Goal: Information Seeking & Learning: Learn about a topic

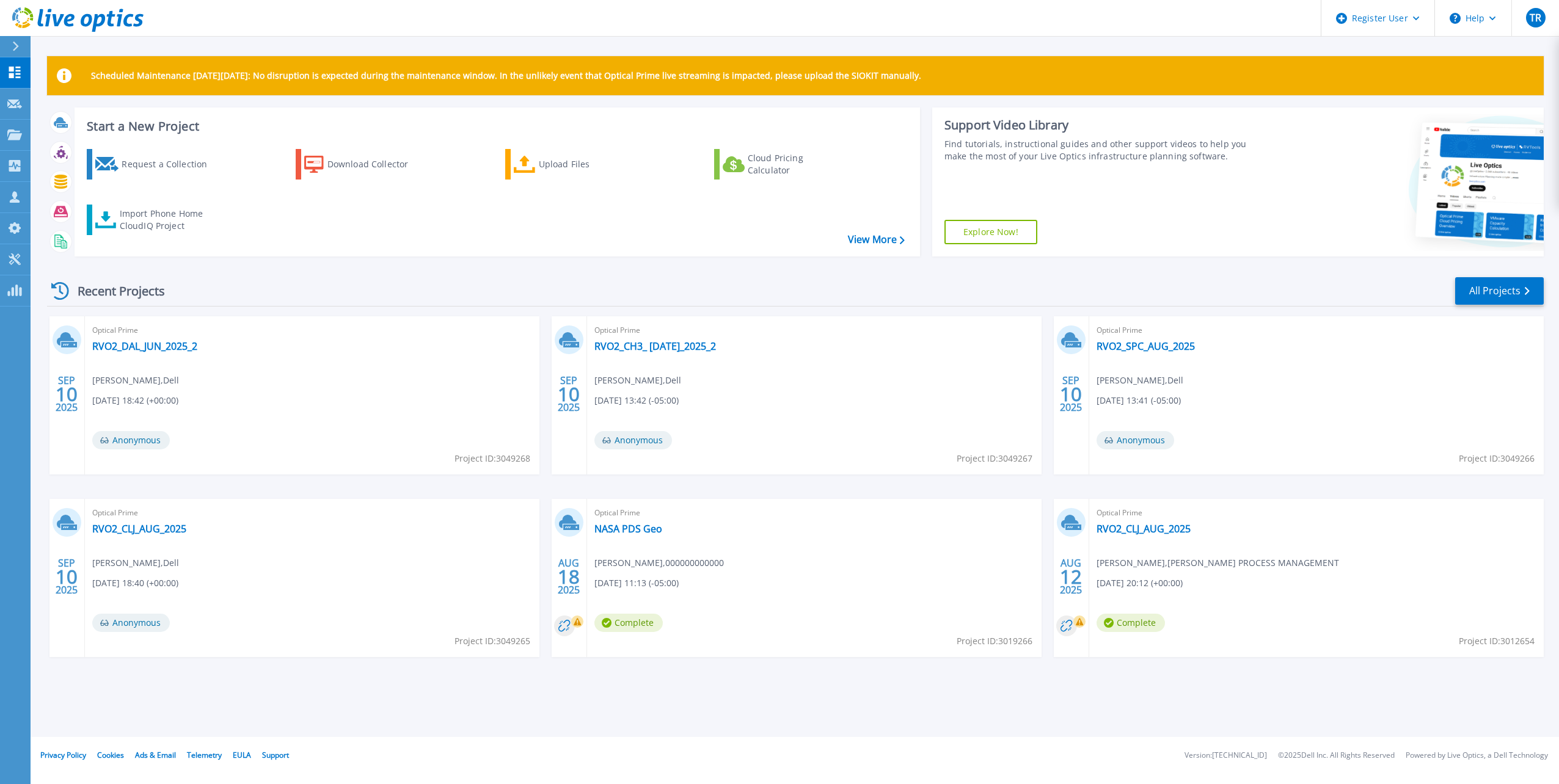
click at [214, 32] on header "Register User Help TR Dell User Timothy Rooney Timothy.Rooney@dell.com Dell My …" at bounding box center [779, 18] width 1559 height 37
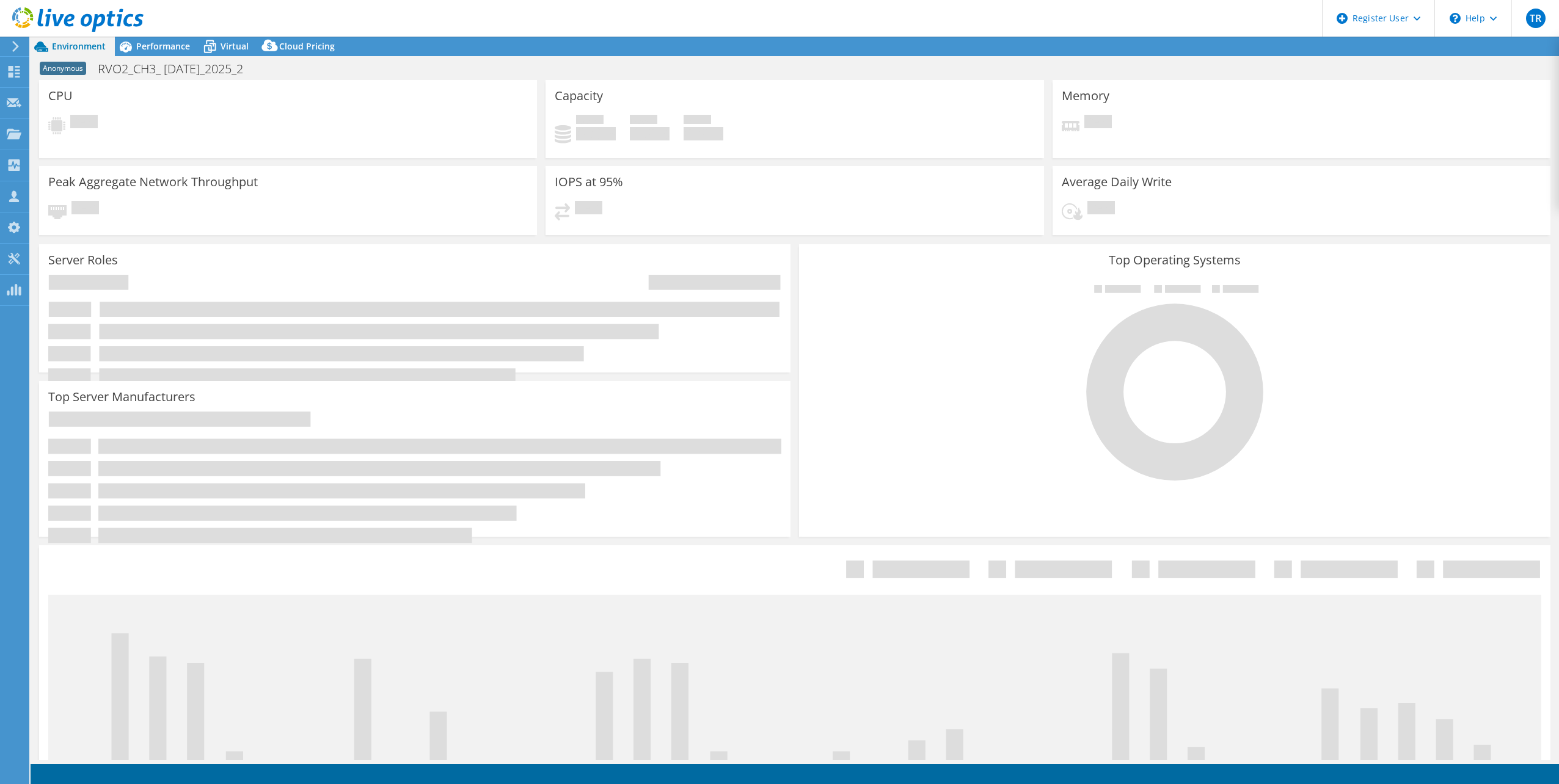
select select "USD"
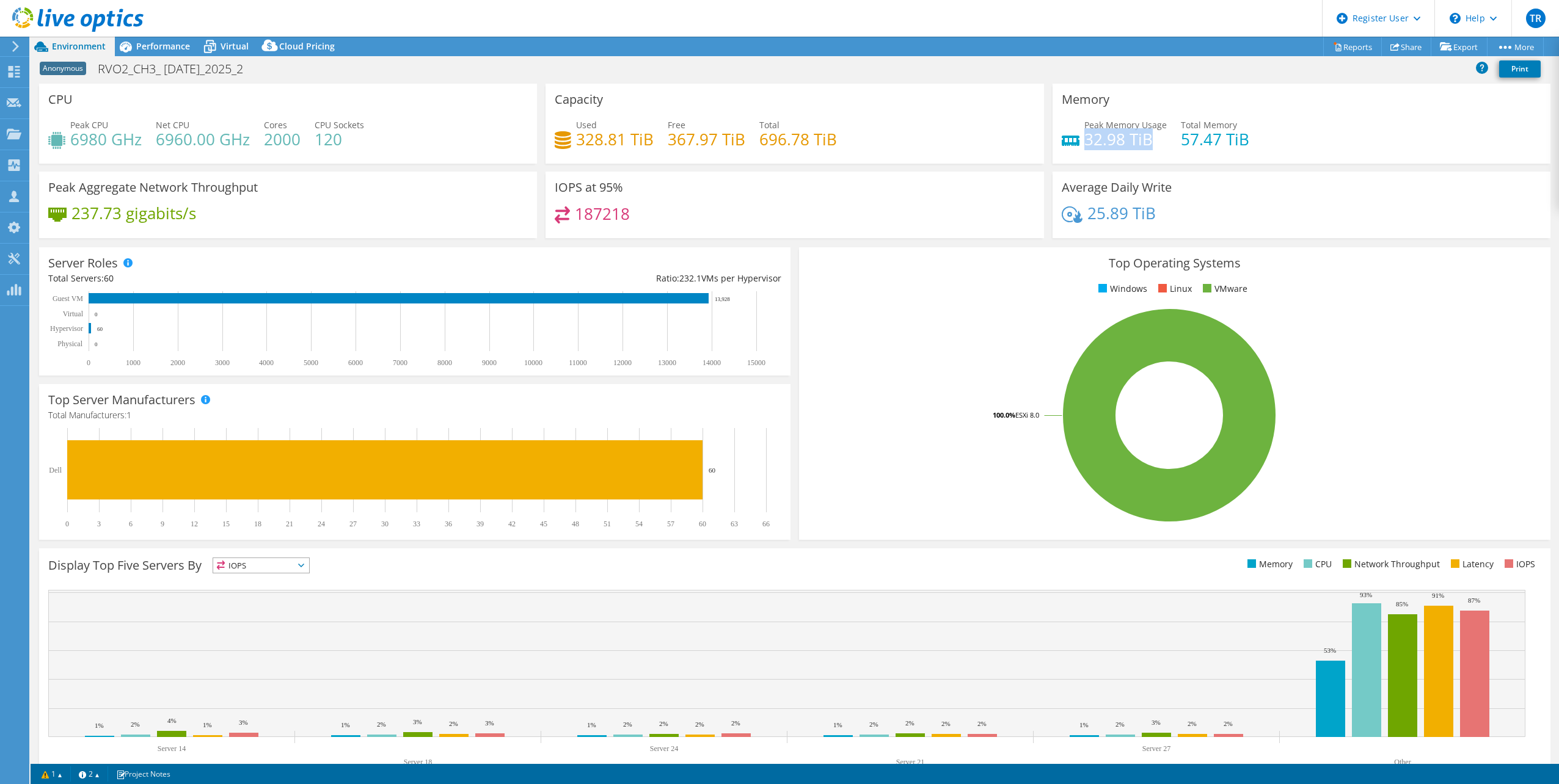
drag, startPoint x: 1144, startPoint y: 138, endPoint x: 1081, endPoint y: 143, distance: 63.2
click at [1084, 143] on h4 "32.98 TiB" at bounding box center [1126, 139] width 83 height 13
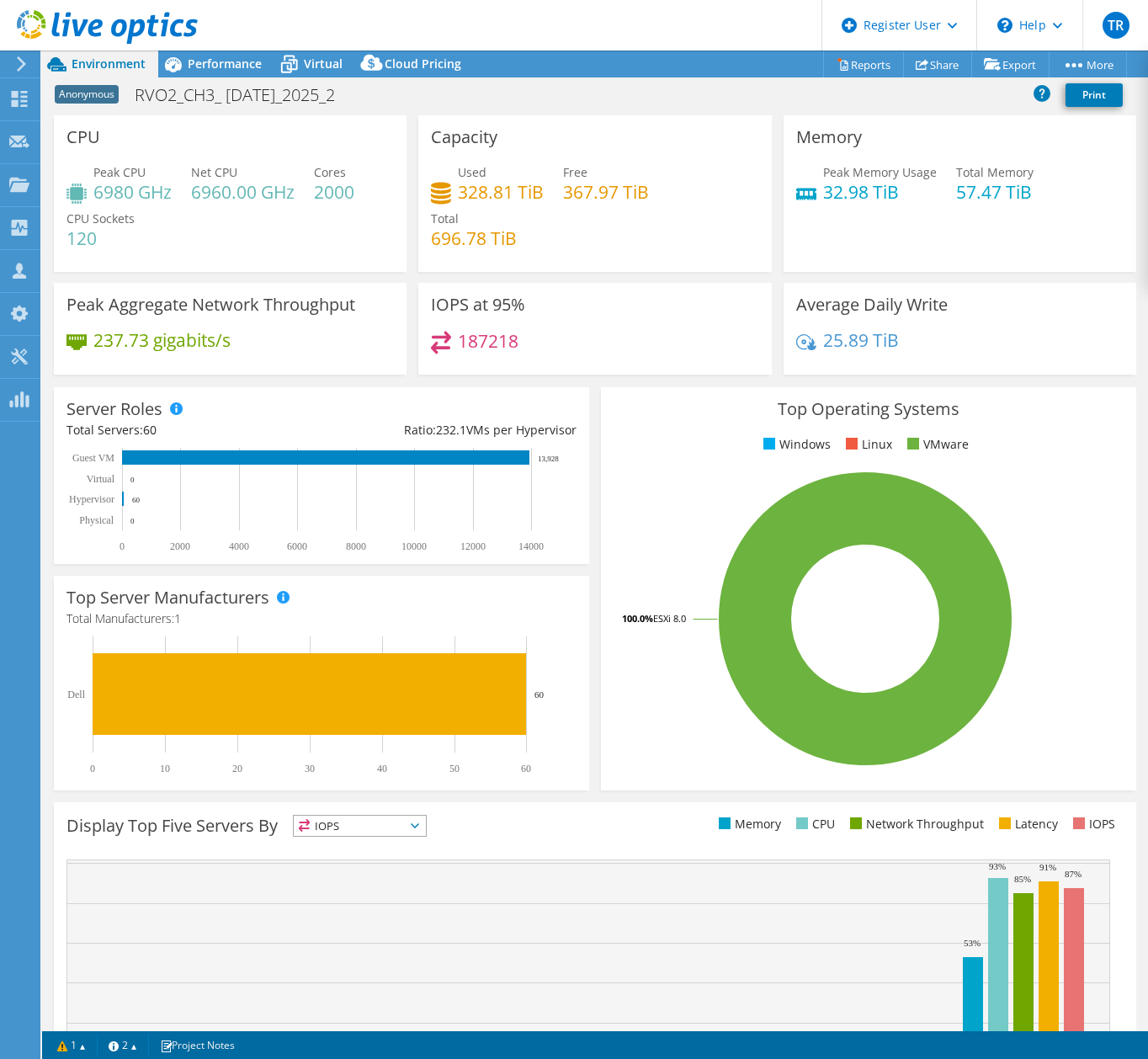
click at [934, 242] on div "Memory Peak Memory Usage 32.98 TiB Total Memory 57.47 TiB" at bounding box center [960, 193] width 353 height 156
click at [865, 224] on div "Memory Peak Memory Usage 32.98 TiB Total Memory 57.47 TiB" at bounding box center [960, 193] width 353 height 156
drag, startPoint x: 894, startPoint y: 196, endPoint x: 817, endPoint y: 195, distance: 77.0
click at [823, 195] on h4 "32.98 TiB" at bounding box center [880, 192] width 114 height 18
drag, startPoint x: 817, startPoint y: 195, endPoint x: 852, endPoint y: 216, distance: 40.8
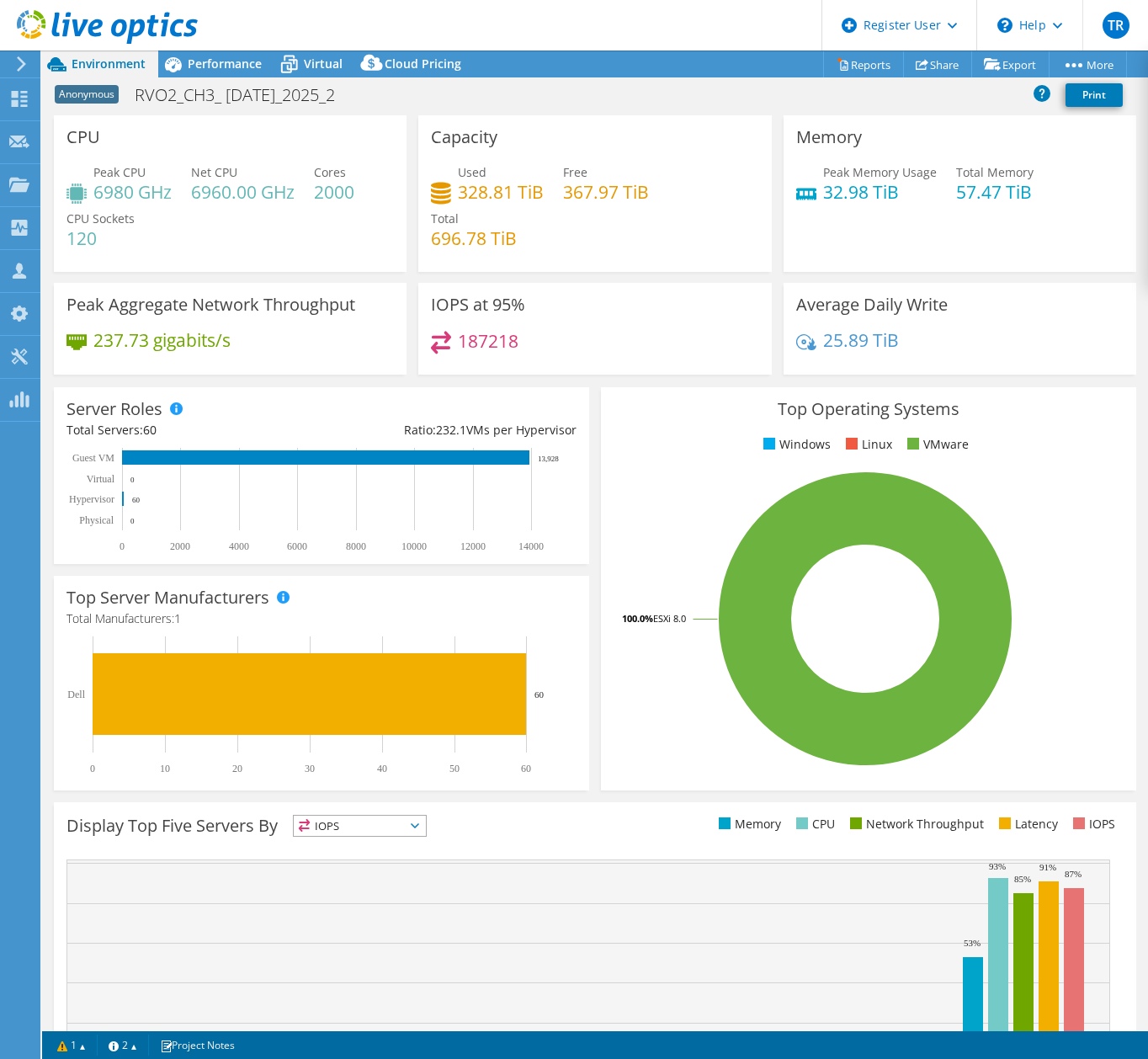
click at [852, 216] on div "Peak Memory Usage 32.98 TiB Total Memory 57.47 TiB" at bounding box center [960, 190] width 327 height 54
drag, startPoint x: 816, startPoint y: 192, endPoint x: 889, endPoint y: 194, distance: 73.0
click at [889, 194] on h4 "32.98 TiB" at bounding box center [880, 192] width 114 height 18
drag, startPoint x: 889, startPoint y: 194, endPoint x: 916, endPoint y: 201, distance: 27.9
click at [916, 201] on div "Peak Memory Usage 32.98 TiB Total Memory 57.47 TiB" at bounding box center [960, 190] width 327 height 54
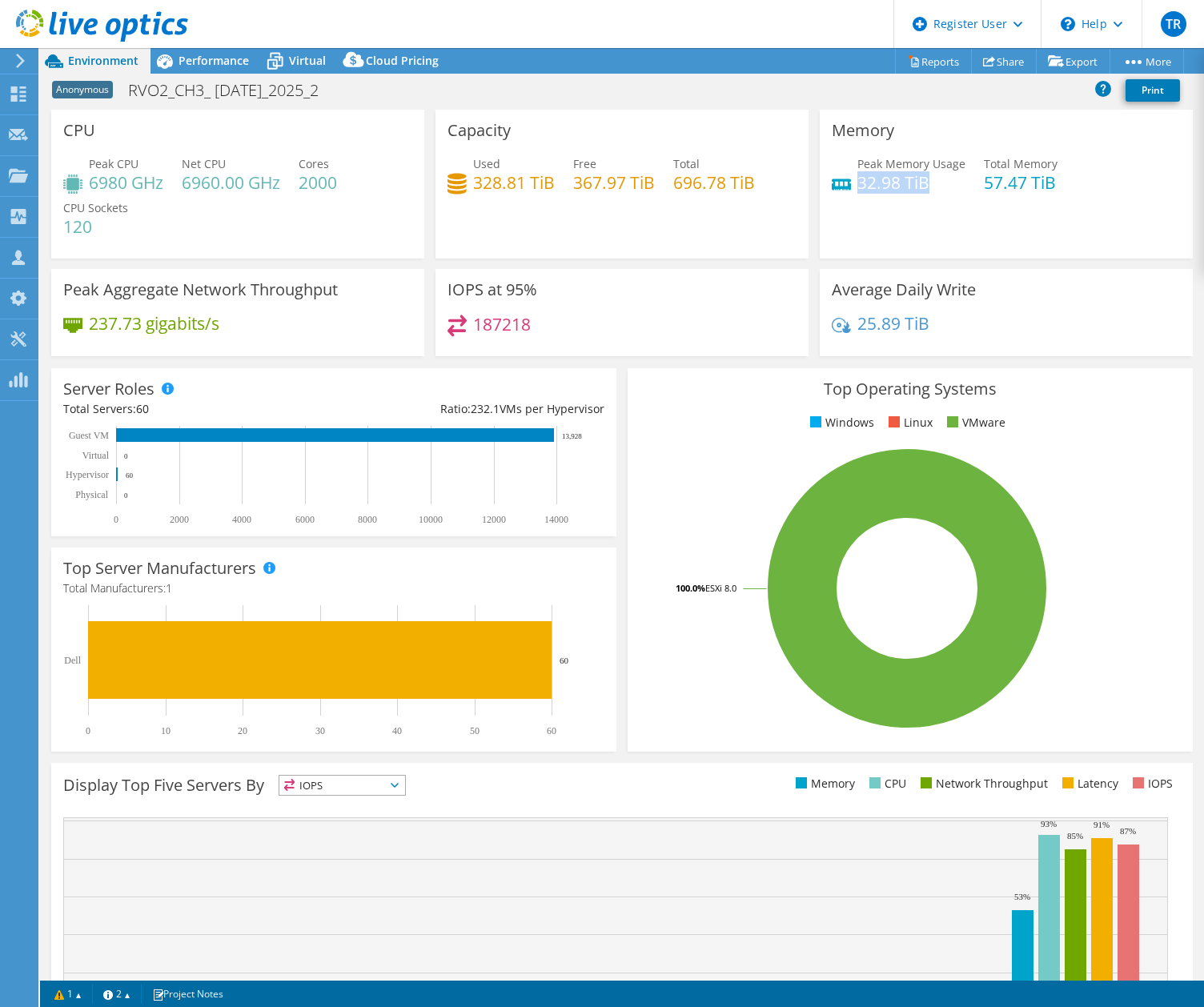
drag, startPoint x: 919, startPoint y: 184, endPoint x: 851, endPoint y: 185, distance: 68.0
click at [857, 185] on h4 "32.98 TiB" at bounding box center [911, 182] width 108 height 17
drag, startPoint x: 851, startPoint y: 185, endPoint x: 875, endPoint y: 201, distance: 28.8
click at [875, 201] on div "Peak Memory Usage 32.98 TiB Total Memory 57.47 TiB" at bounding box center [1005, 181] width 349 height 52
drag, startPoint x: 919, startPoint y: 185, endPoint x: 851, endPoint y: 185, distance: 68.0
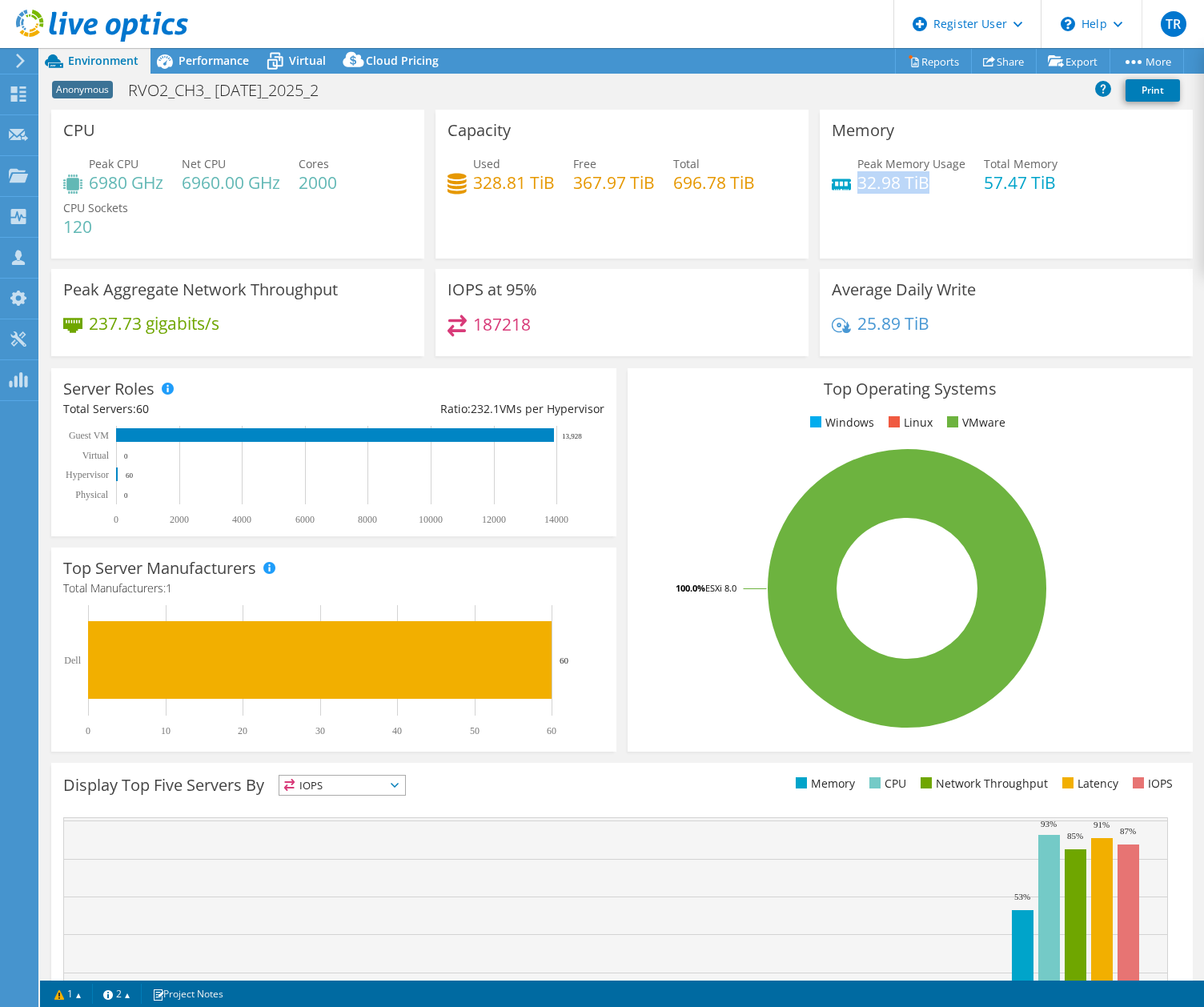
click at [857, 185] on h4 "32.98 TiB" at bounding box center [911, 182] width 108 height 17
copy h4 "32.98 TiB"
click at [187, 62] on span "Performance" at bounding box center [213, 60] width 71 height 16
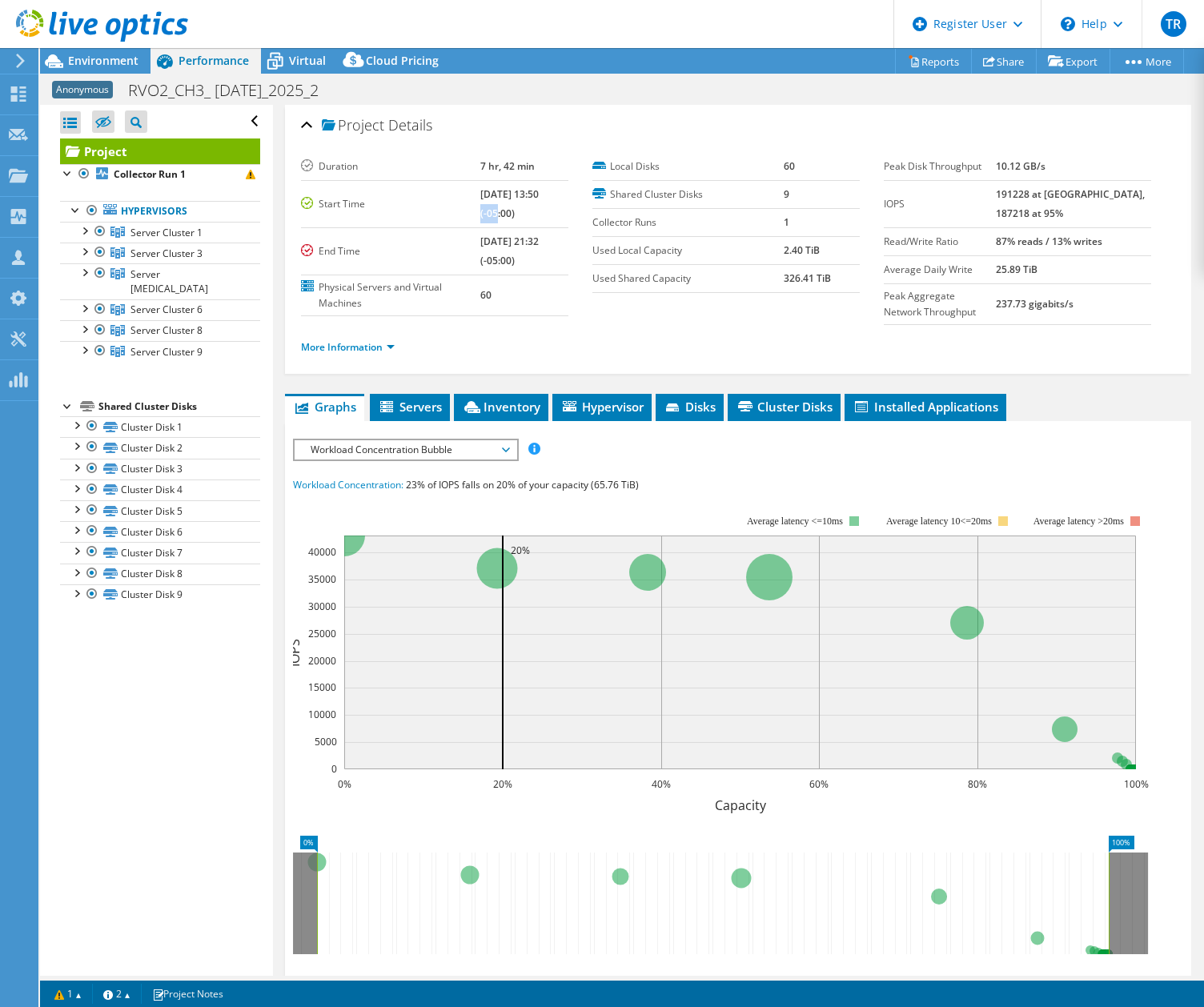
drag, startPoint x: 523, startPoint y: 194, endPoint x: 547, endPoint y: 190, distance: 24.3
click at [547, 190] on td "[DATE] 13:50 (-05:00)" at bounding box center [524, 204] width 88 height 48
drag, startPoint x: 547, startPoint y: 190, endPoint x: 548, endPoint y: 223, distance: 33.0
click at [548, 223] on td "[DATE] 13:50 (-05:00)" at bounding box center [524, 204] width 88 height 48
click at [473, 347] on ul "More Information" at bounding box center [738, 346] width 874 height 21
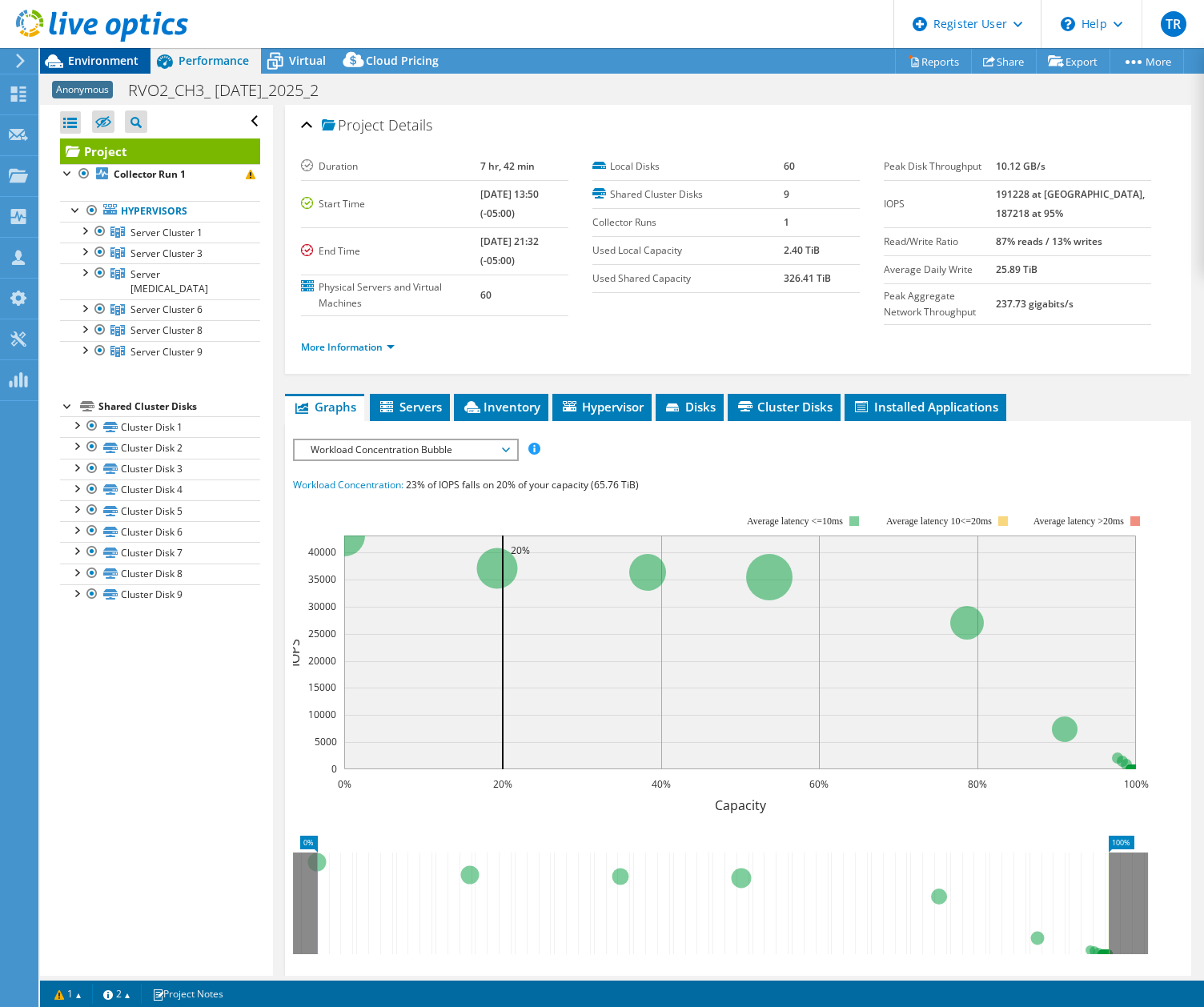
click at [106, 57] on span "Environment" at bounding box center [103, 60] width 71 height 16
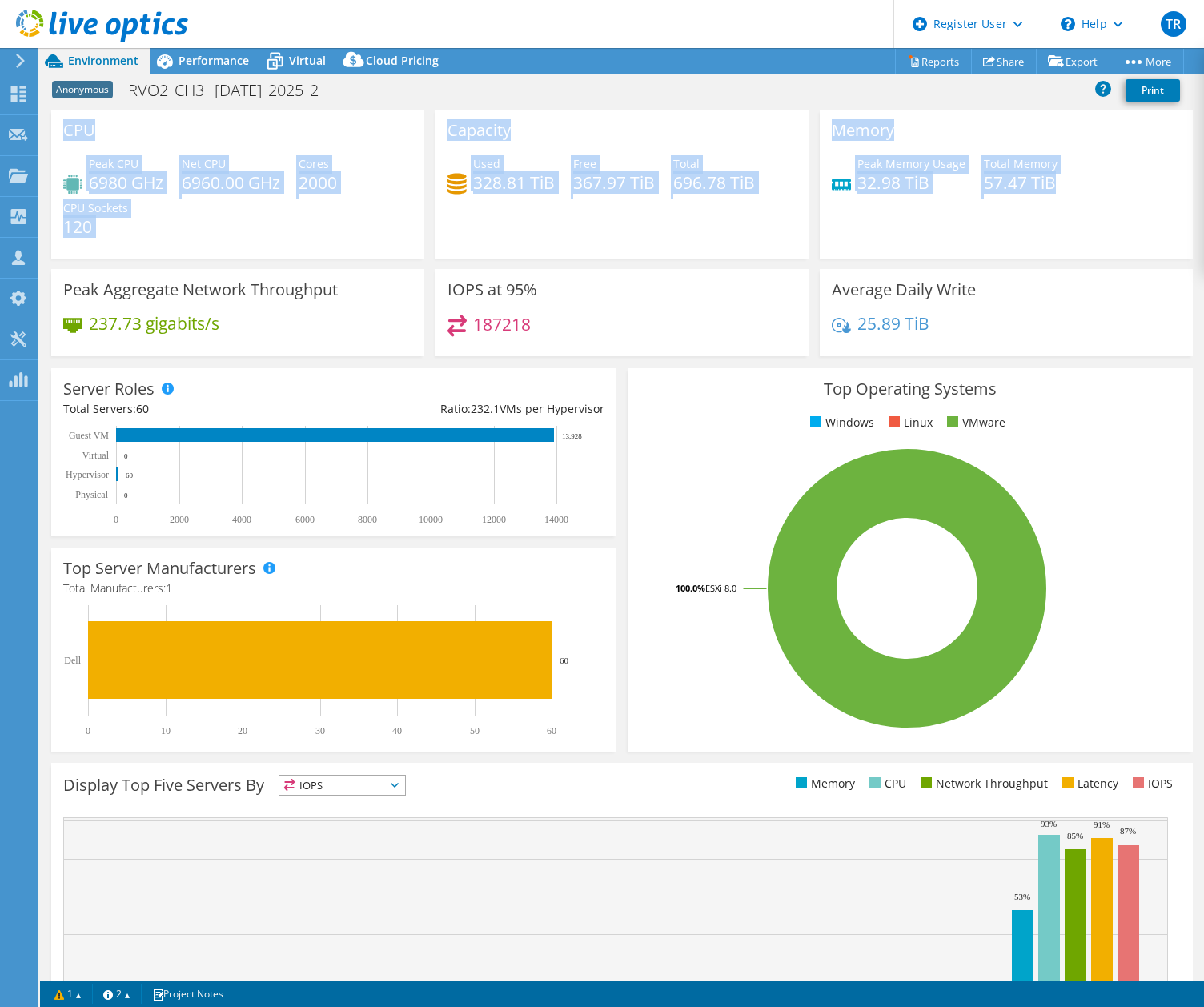
drag, startPoint x: 62, startPoint y: 125, endPoint x: 1063, endPoint y: 225, distance: 1006.0
click at [1063, 225] on div "CPU Peak CPU 6980 GHz Net CPU 6960.00 GHz Cores 2000 CPU Sockets 120 Capacity U…" at bounding box center [622, 238] width 1152 height 257
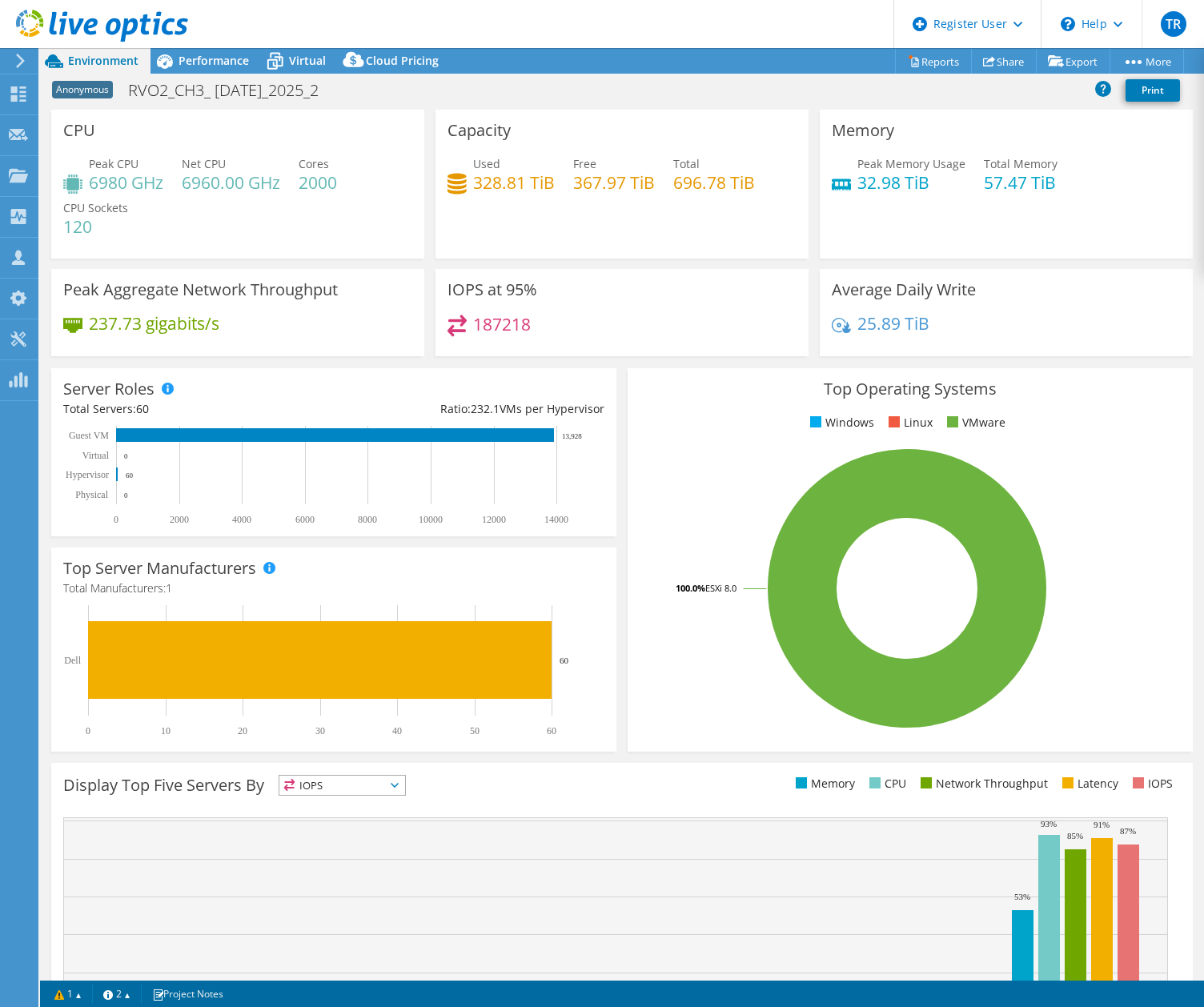
click at [1063, 225] on div "Memory Peak Memory Usage 32.98 TiB Total Memory 57.47 TiB" at bounding box center [1006, 184] width 373 height 149
click at [1007, 213] on div "Memory Peak Memory Usage 32.98 TiB Total Memory 57.47 TiB" at bounding box center [1006, 184] width 373 height 149
click at [202, 73] on div "Performance" at bounding box center [205, 61] width 111 height 25
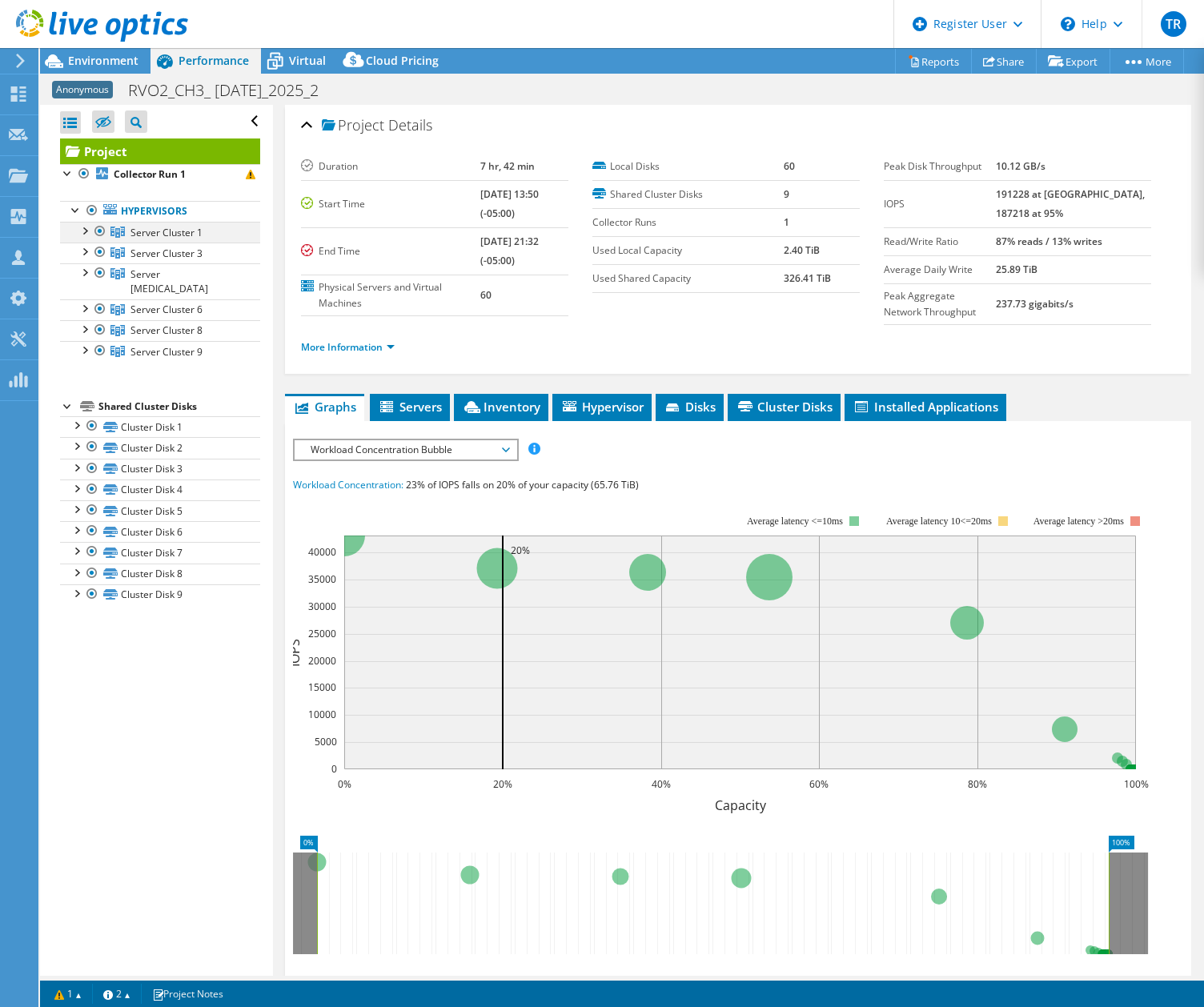
click at [85, 231] on div at bounding box center [85, 230] width 16 height 16
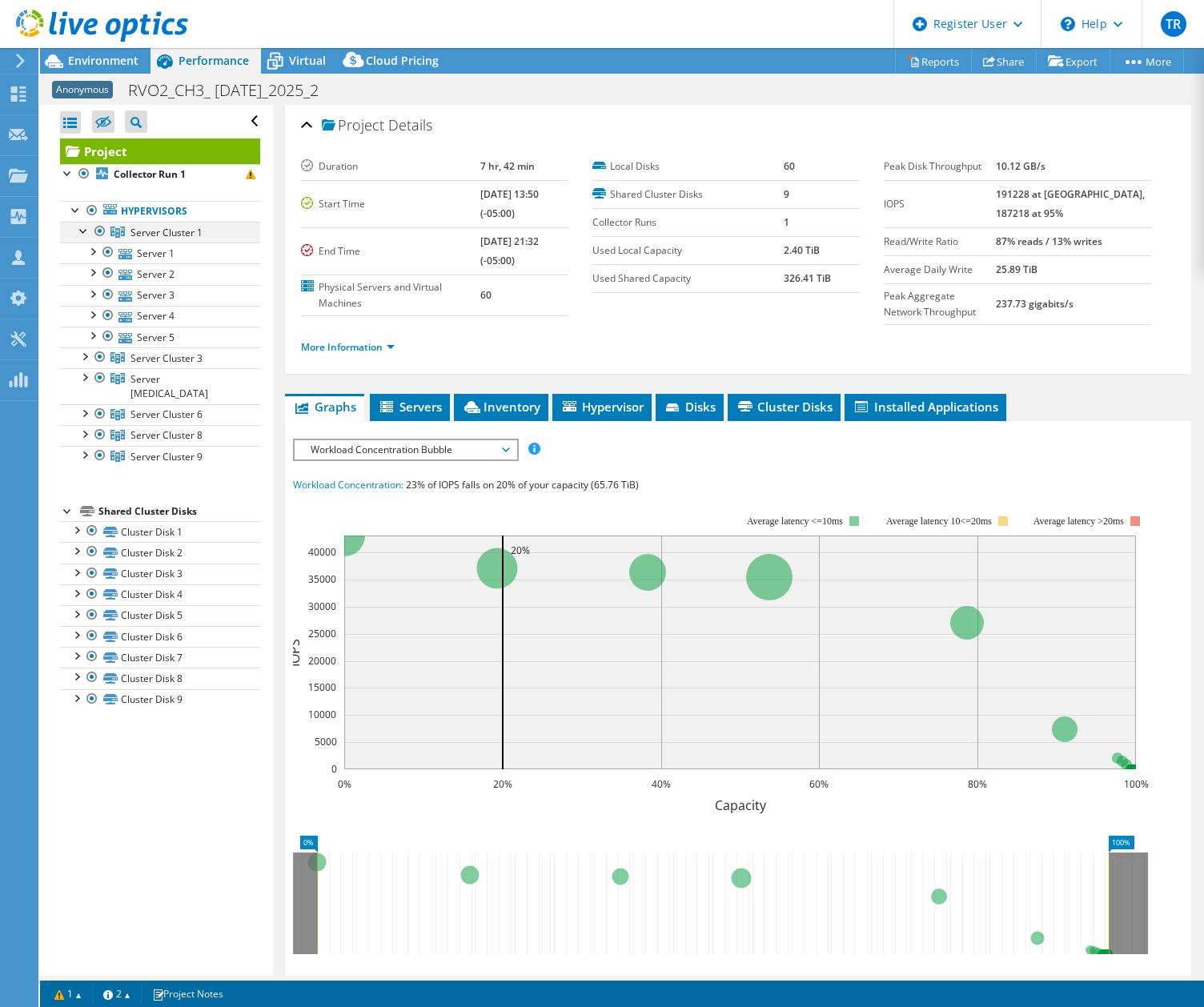
click at [85, 231] on div at bounding box center [85, 230] width 16 height 16
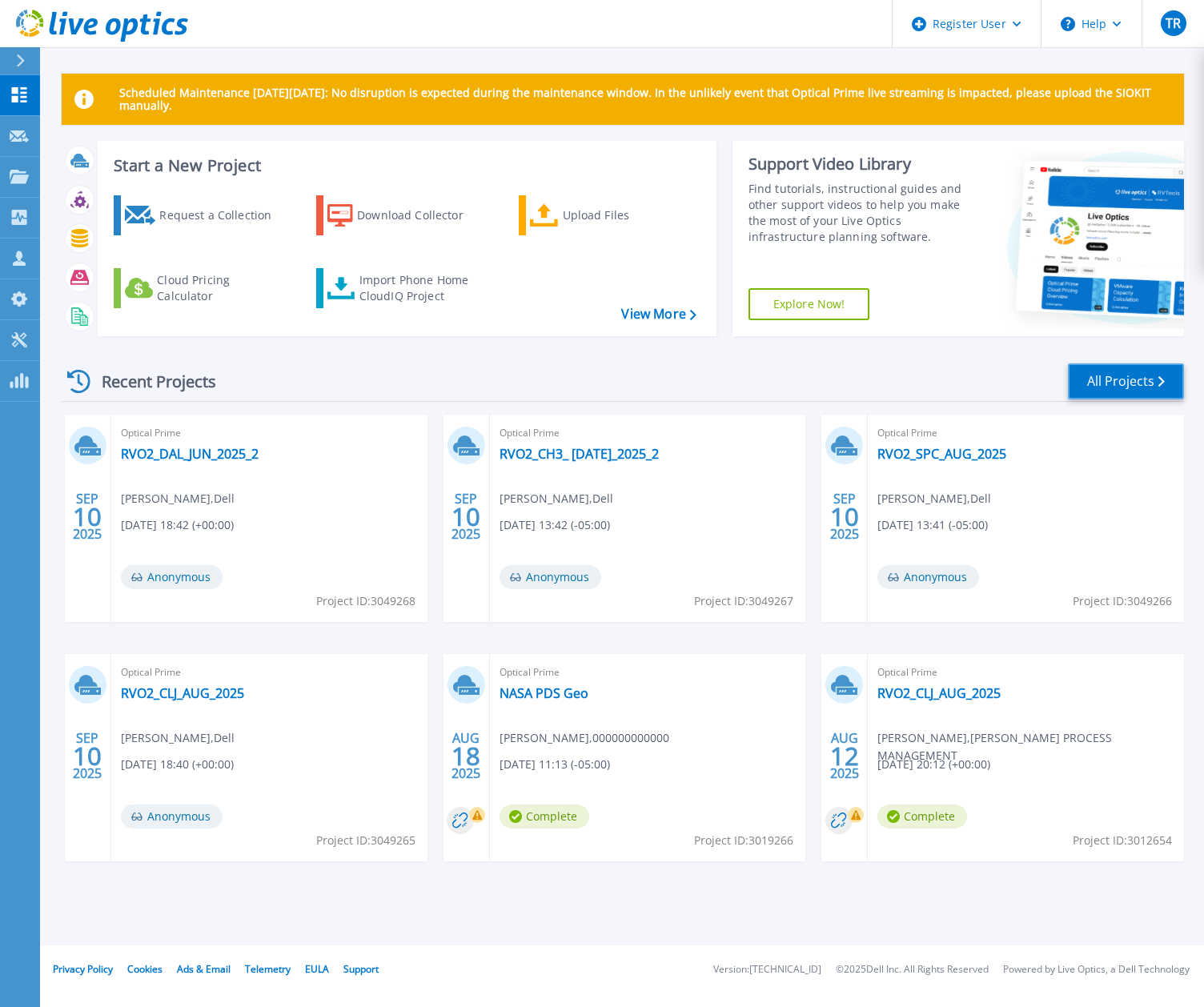
click at [1143, 385] on link "All Projects" at bounding box center [1125, 382] width 116 height 36
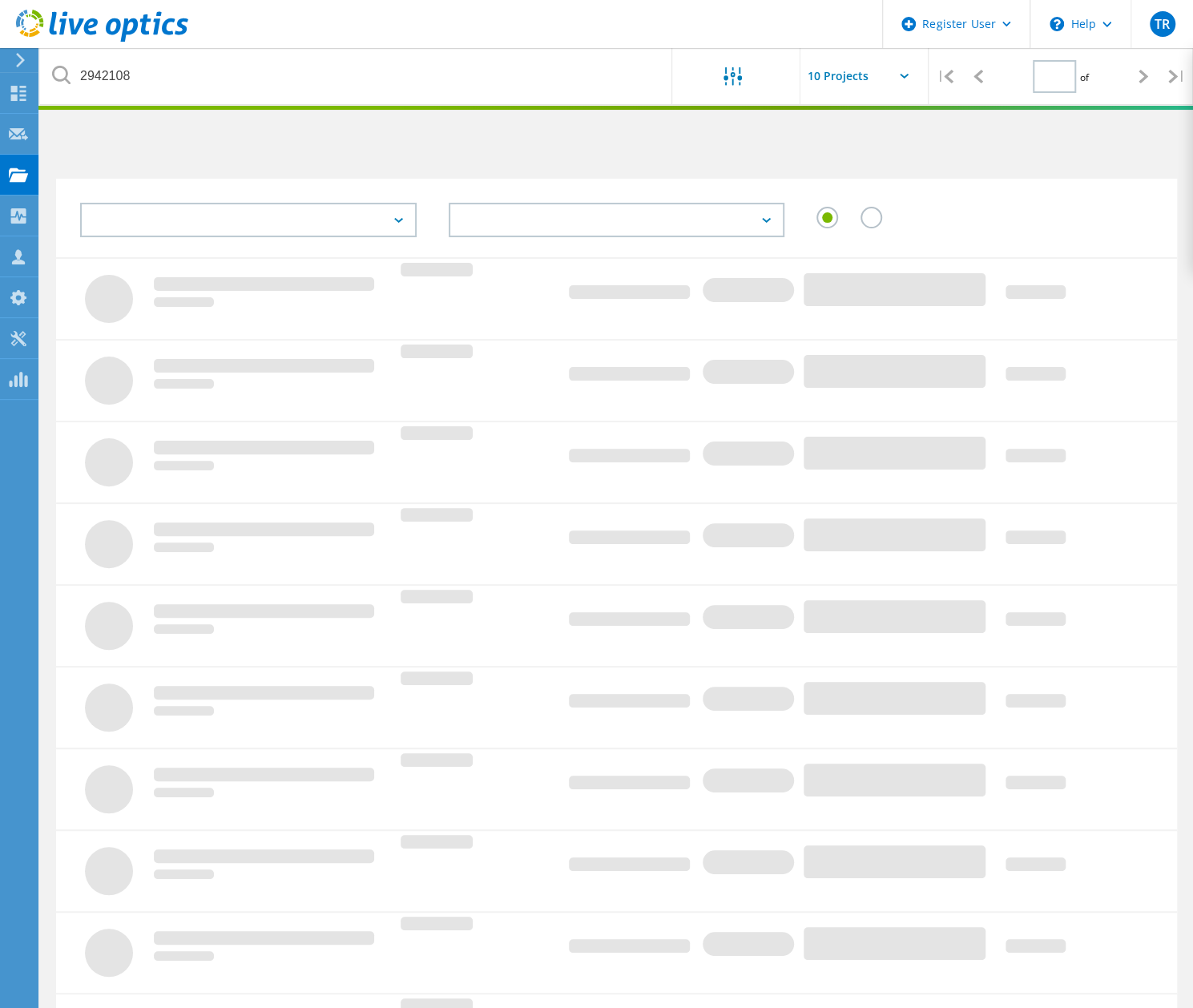
type input "1"
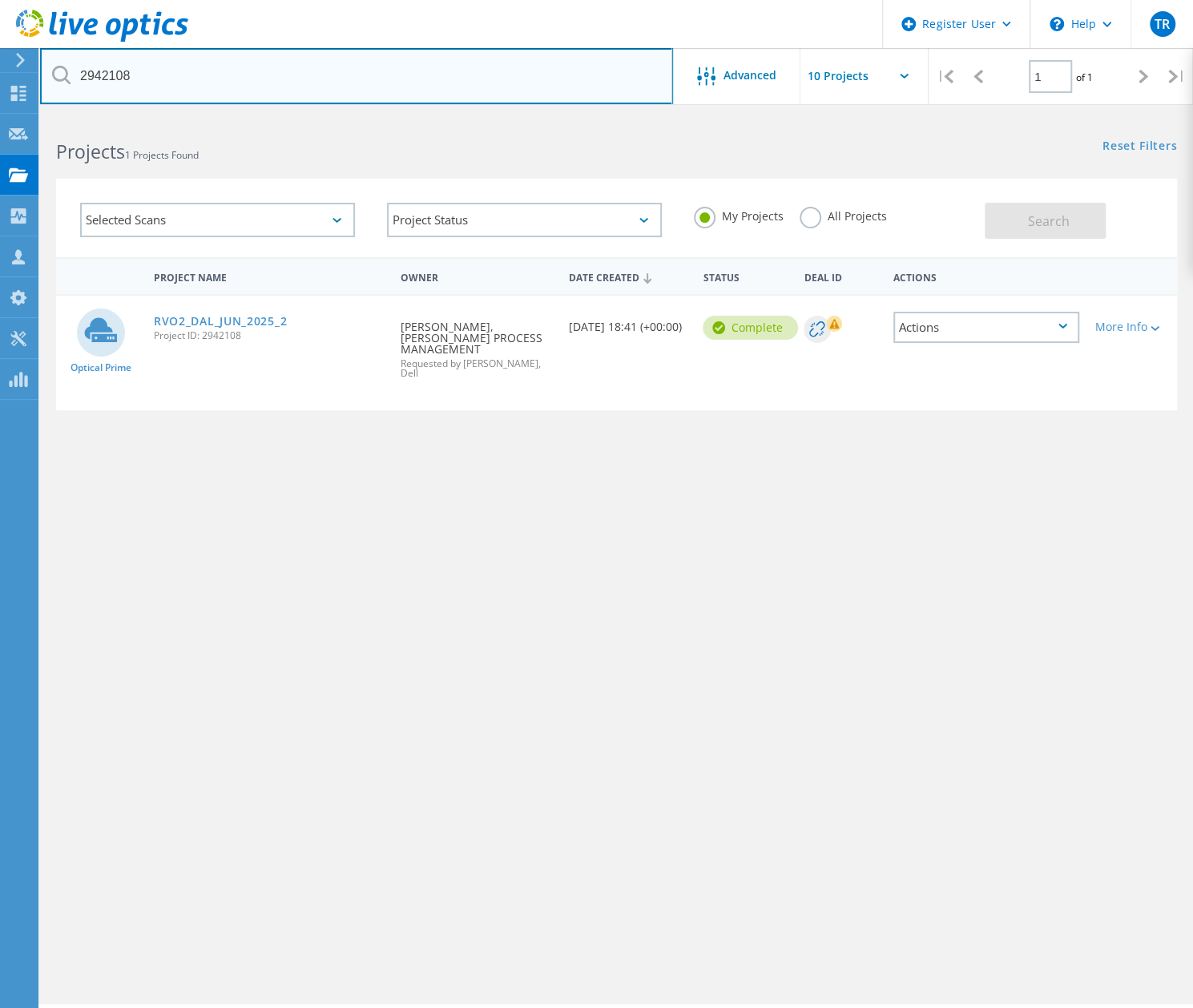
click at [150, 87] on input "2942108" at bounding box center [357, 76] width 633 height 56
type input "CH3"
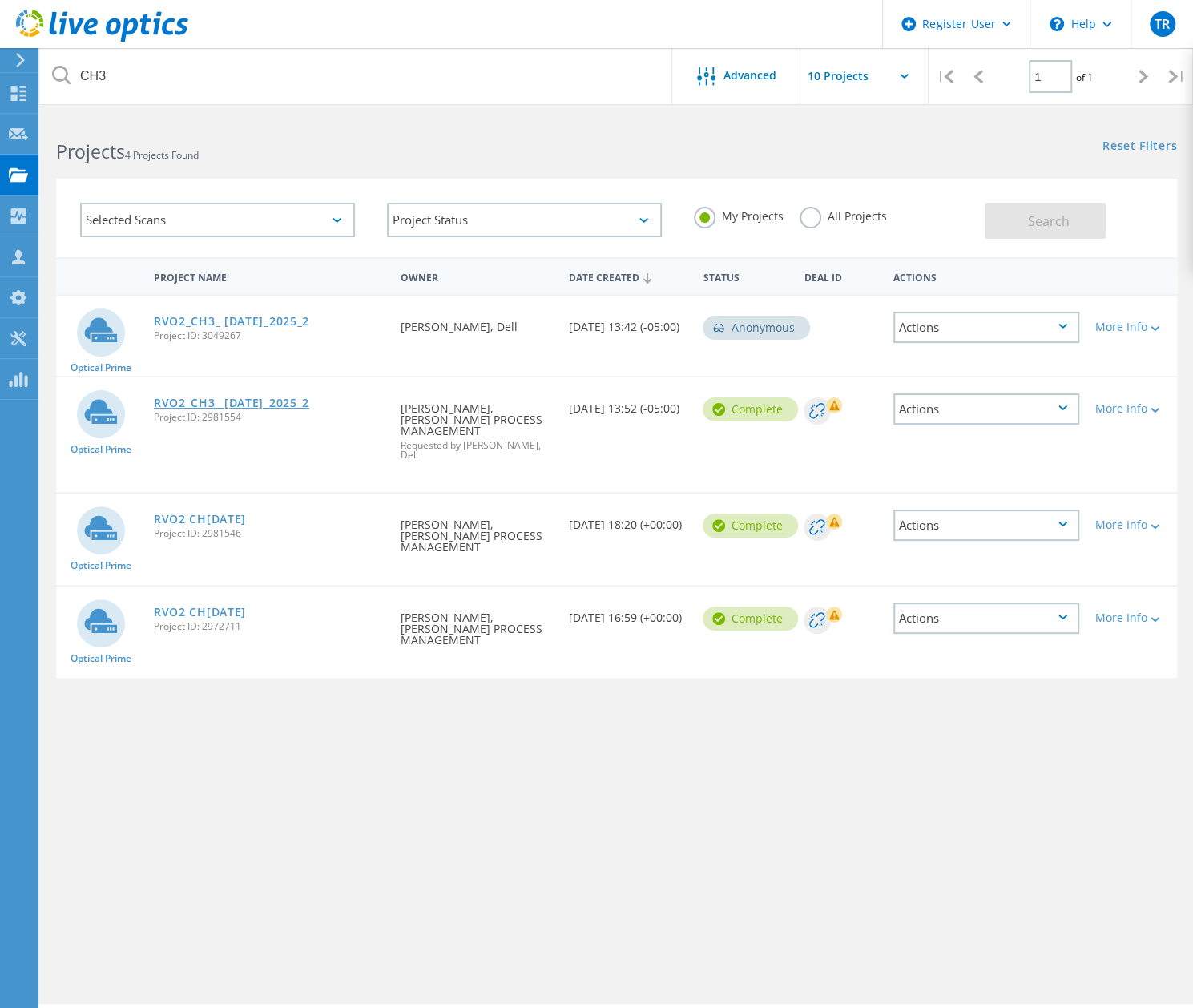
click at [255, 403] on link "RVO2_CH3_ [DATE]_2025_2" at bounding box center [231, 403] width 155 height 12
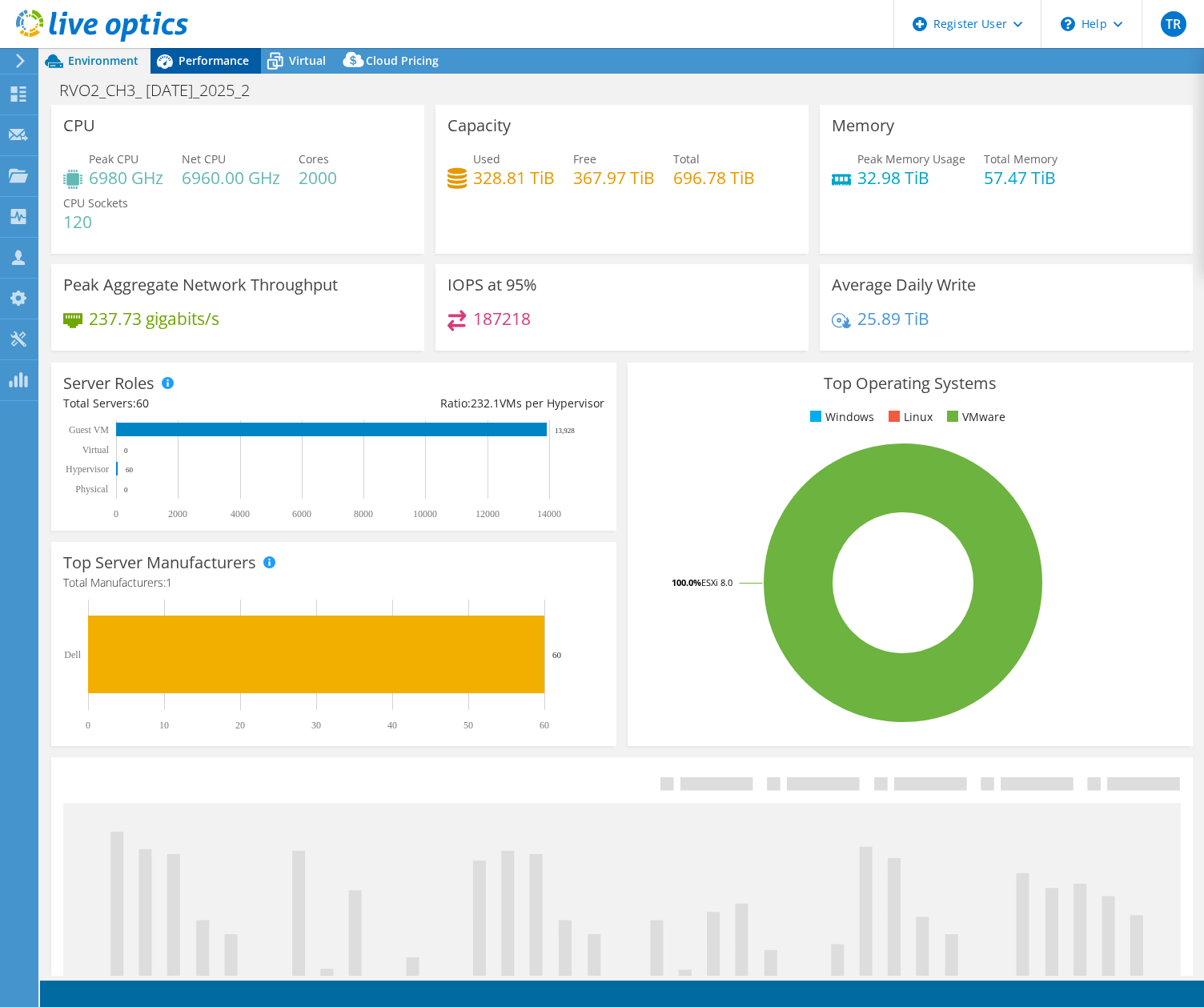
click at [226, 63] on span "Performance" at bounding box center [213, 60] width 71 height 16
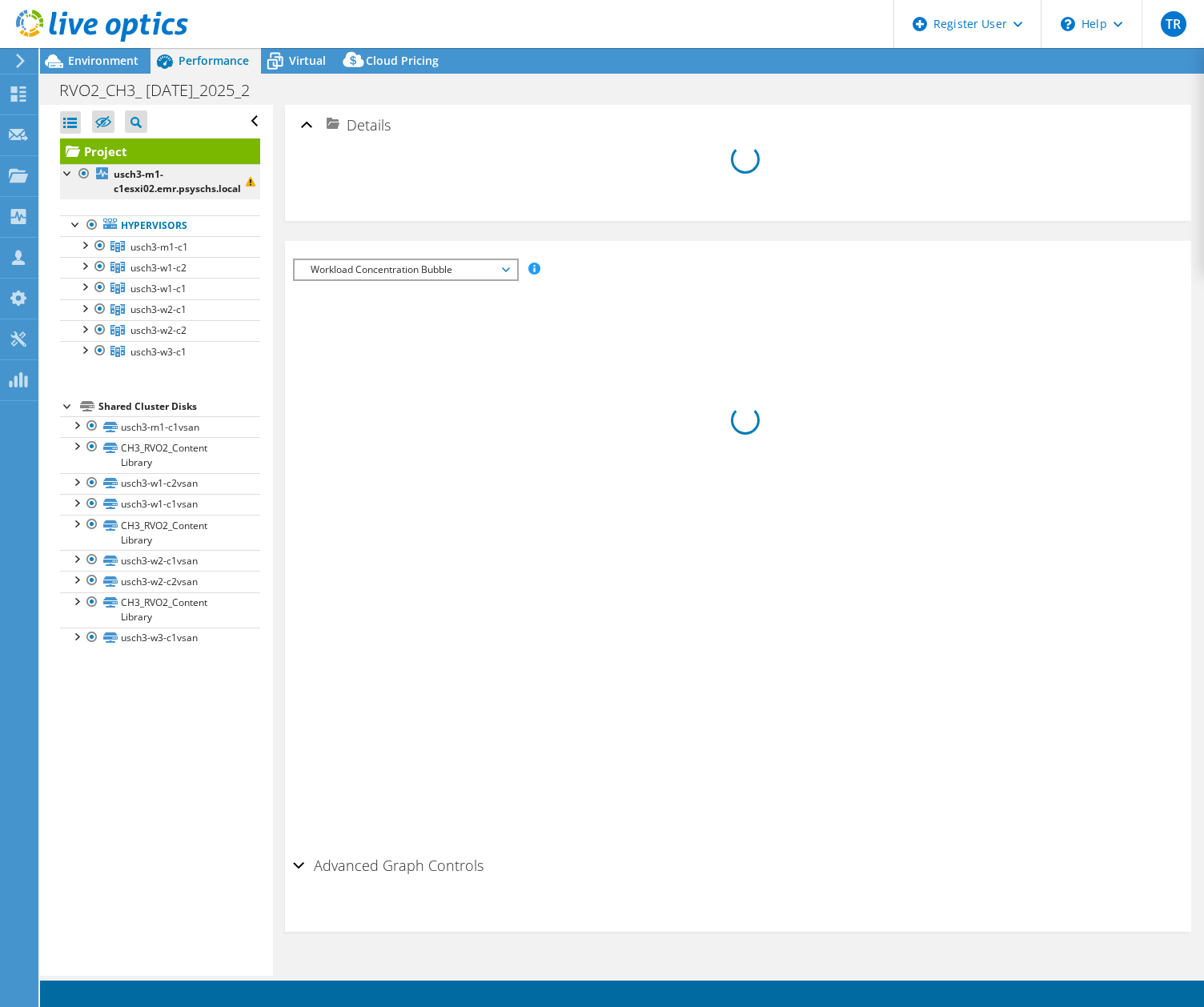
select select "USD"
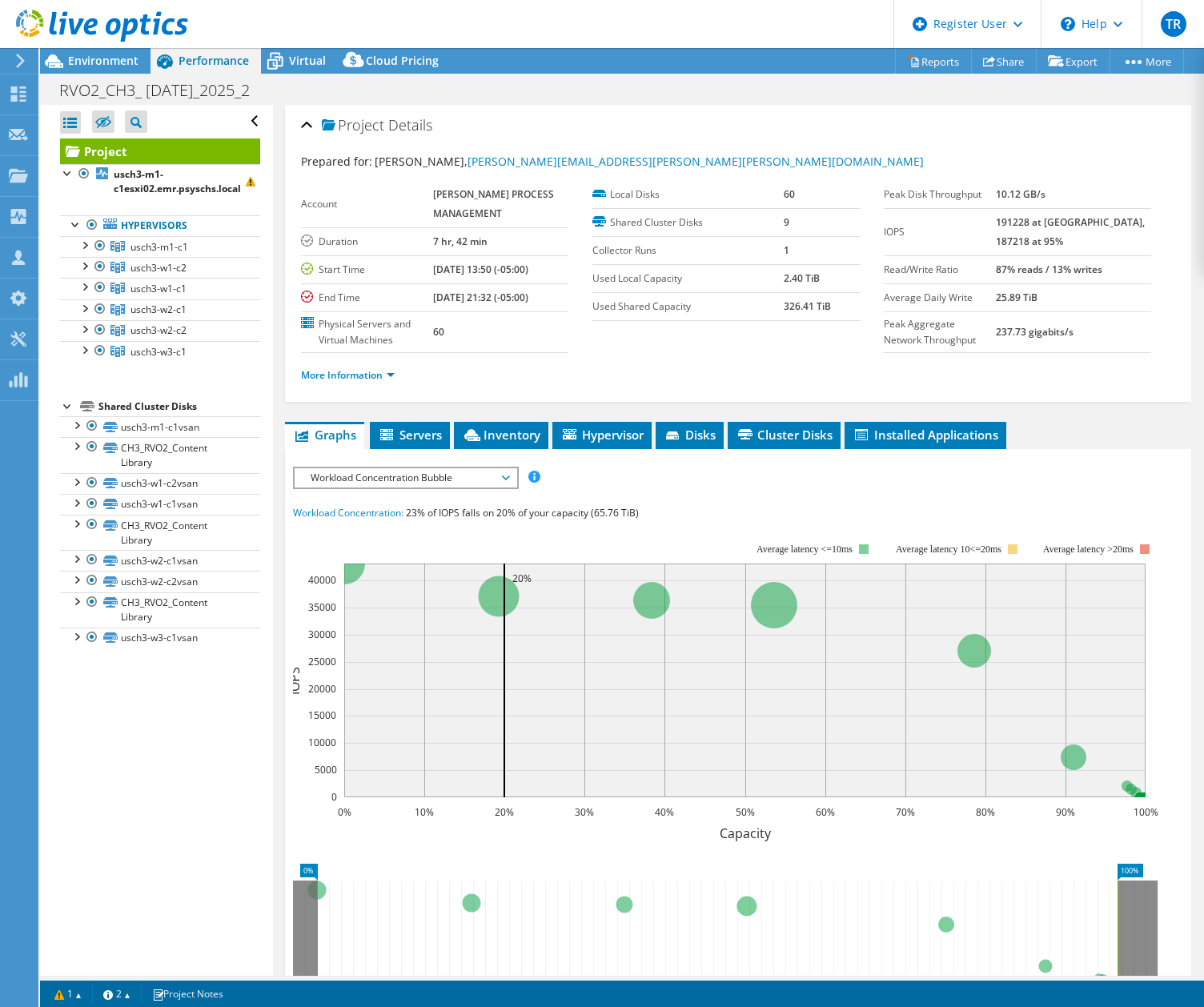
click at [279, 252] on div "Project Details Prepared for: Ricardo Vides, ricardo.vides@emerson.com Account …" at bounding box center [738, 637] width 930 height 1064
click at [277, 341] on div "Project Details Prepared for: Ricardo Vides, ricardo.vides@emerson.com Account …" at bounding box center [738, 637] width 930 height 1064
click at [158, 244] on span "usch3-m1-c1" at bounding box center [159, 247] width 57 height 14
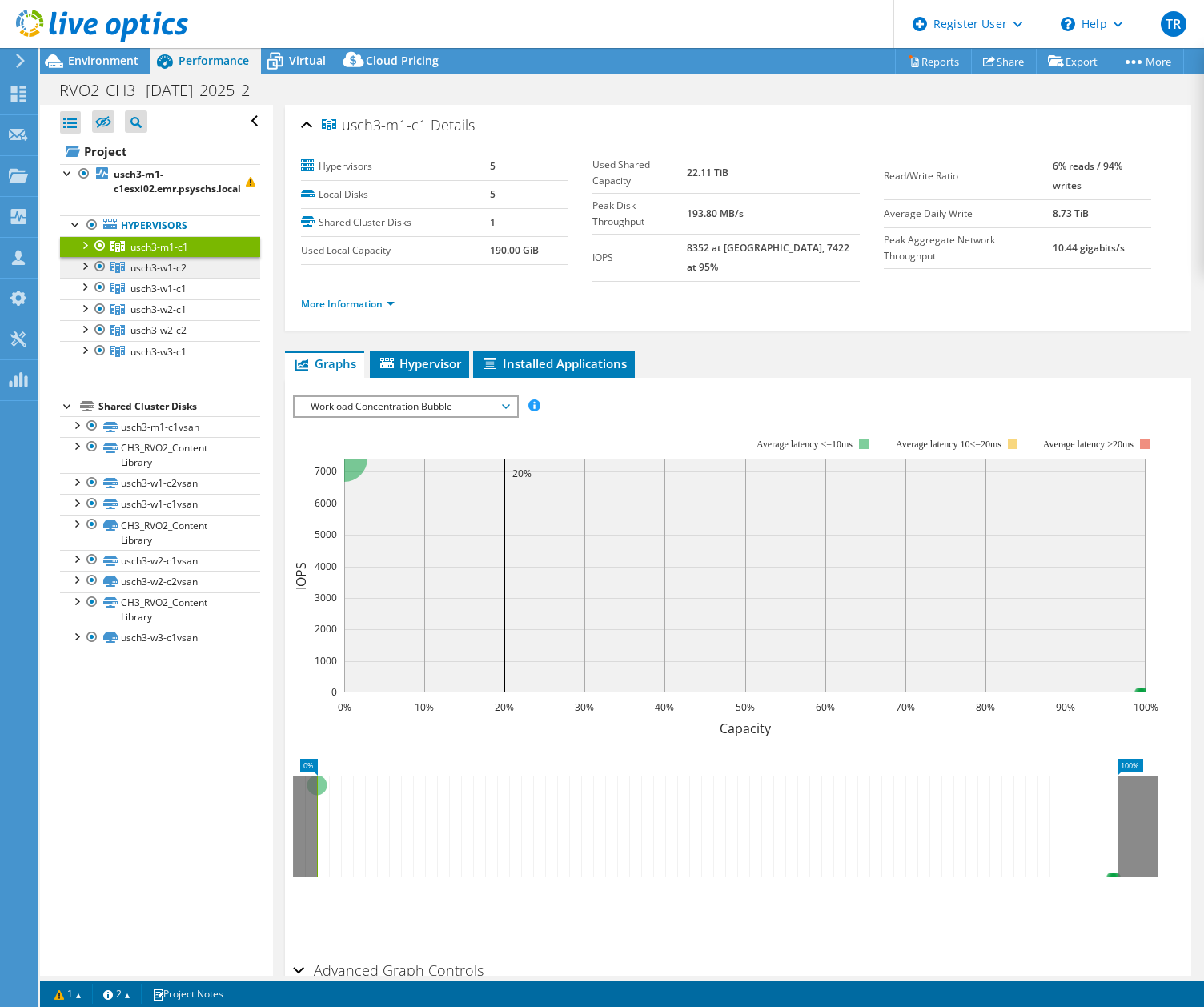
click at [178, 267] on span "usch3-w1-c2" at bounding box center [158, 268] width 56 height 14
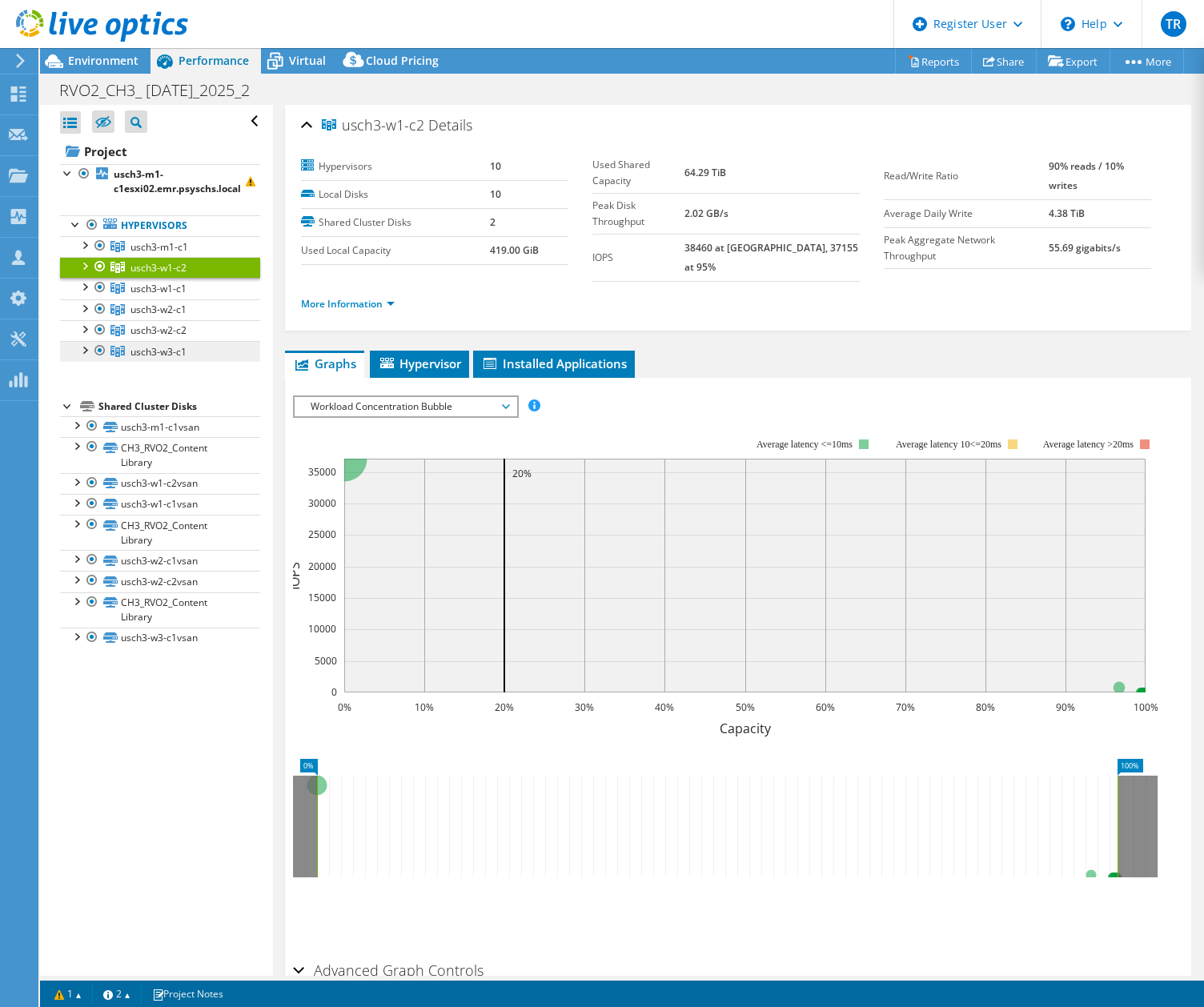
click at [181, 345] on span "usch3-w3-c1" at bounding box center [158, 351] width 56 height 14
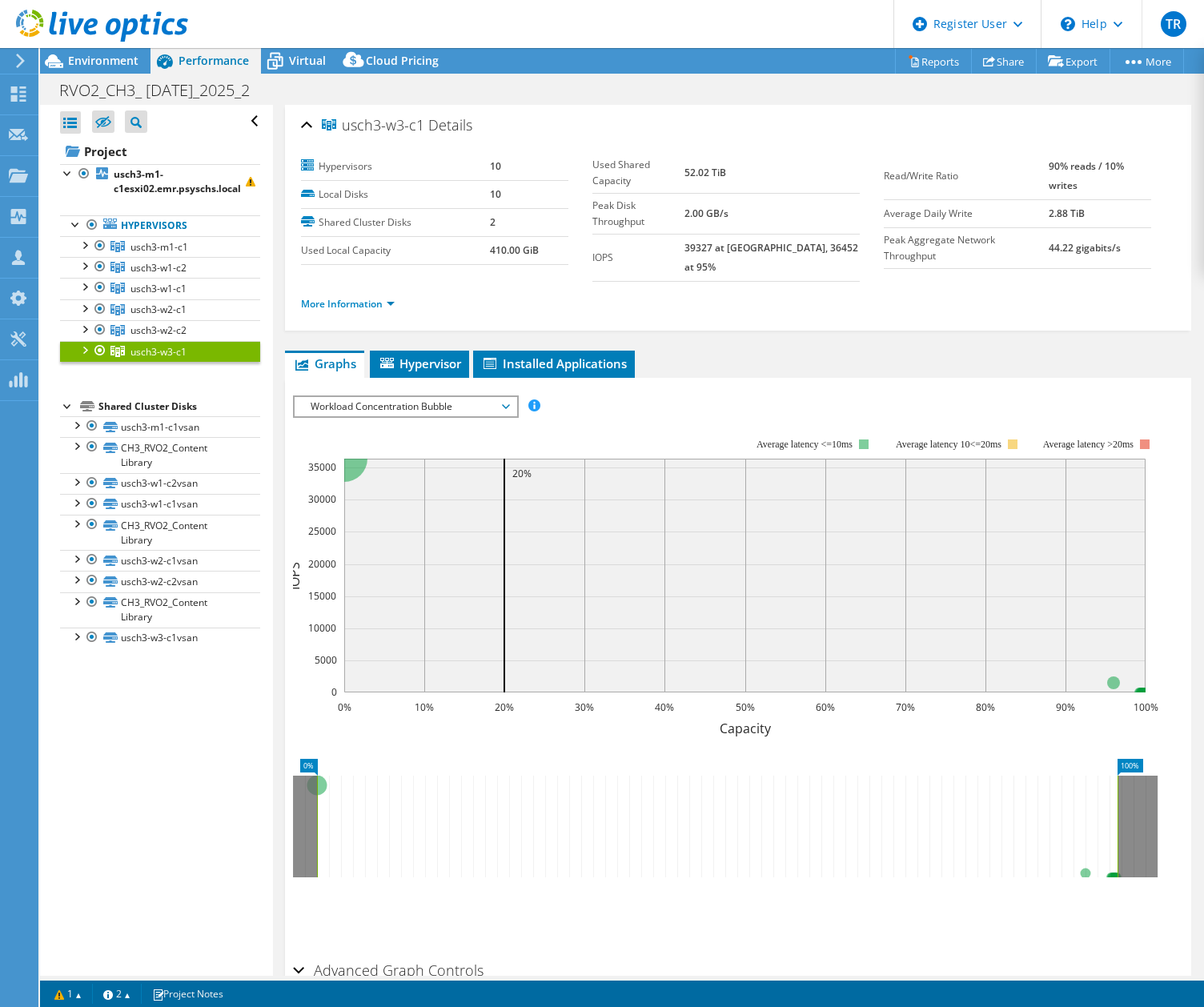
drag, startPoint x: 181, startPoint y: 345, endPoint x: 277, endPoint y: 294, distance: 108.7
click at [277, 294] on div "usch3-w3-c1 Details Hypervisors 10 Local Disks 10 Shared Cluster Disks 2 Used L…" at bounding box center [738, 584] width 930 height 959
click at [278, 270] on div "usch3-w3-c1 Details Hypervisors 10 Local Disks 10 Shared Cluster Disks 2 Used L…" at bounding box center [738, 584] width 930 height 959
click at [276, 308] on div "usch3-w3-c1 Details Hypervisors 10 Local Disks 10 Shared Cluster Disks 2 Used L…" at bounding box center [738, 584] width 930 height 959
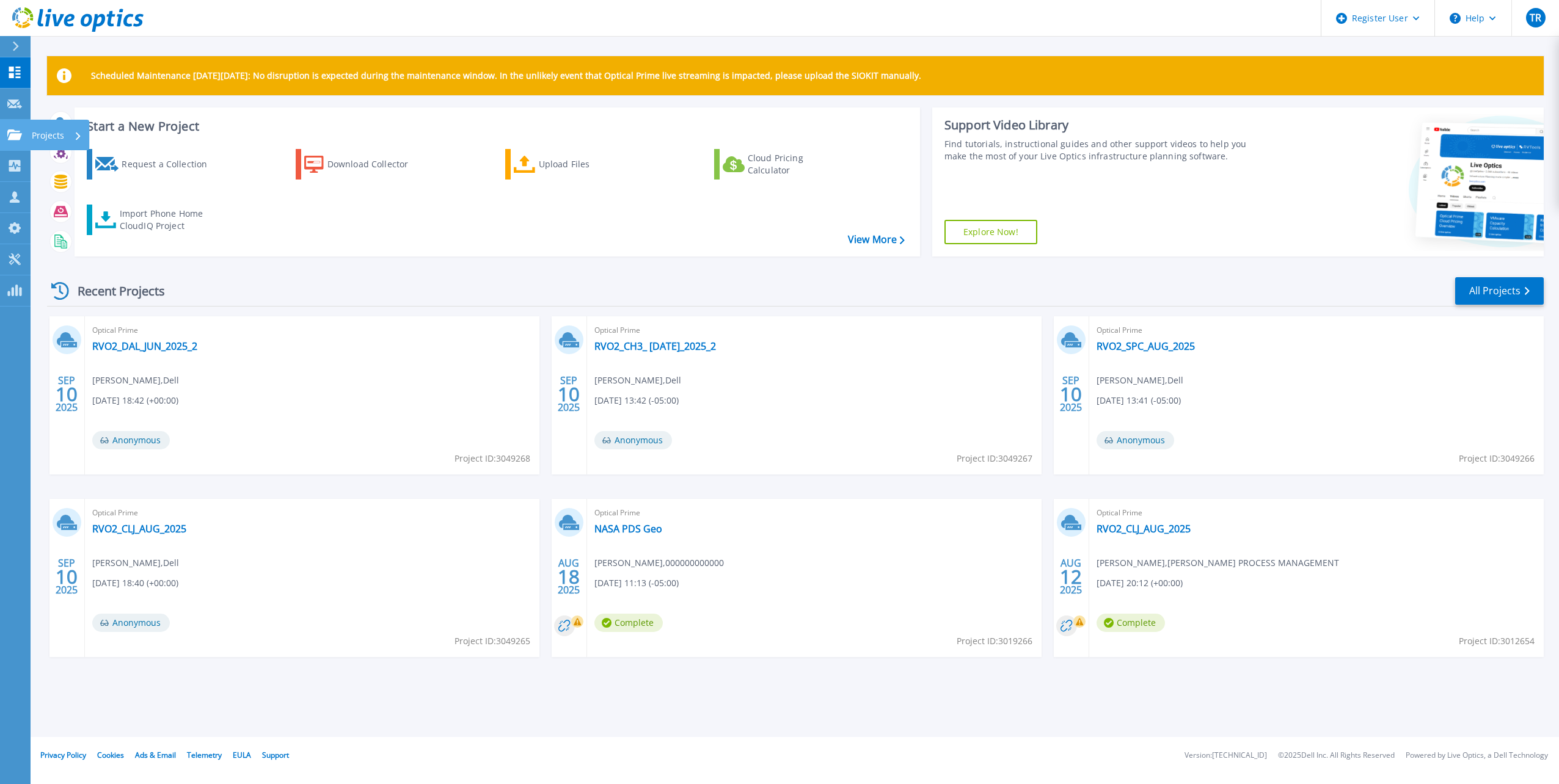
click at [16, 140] on icon at bounding box center [14, 135] width 14 height 11
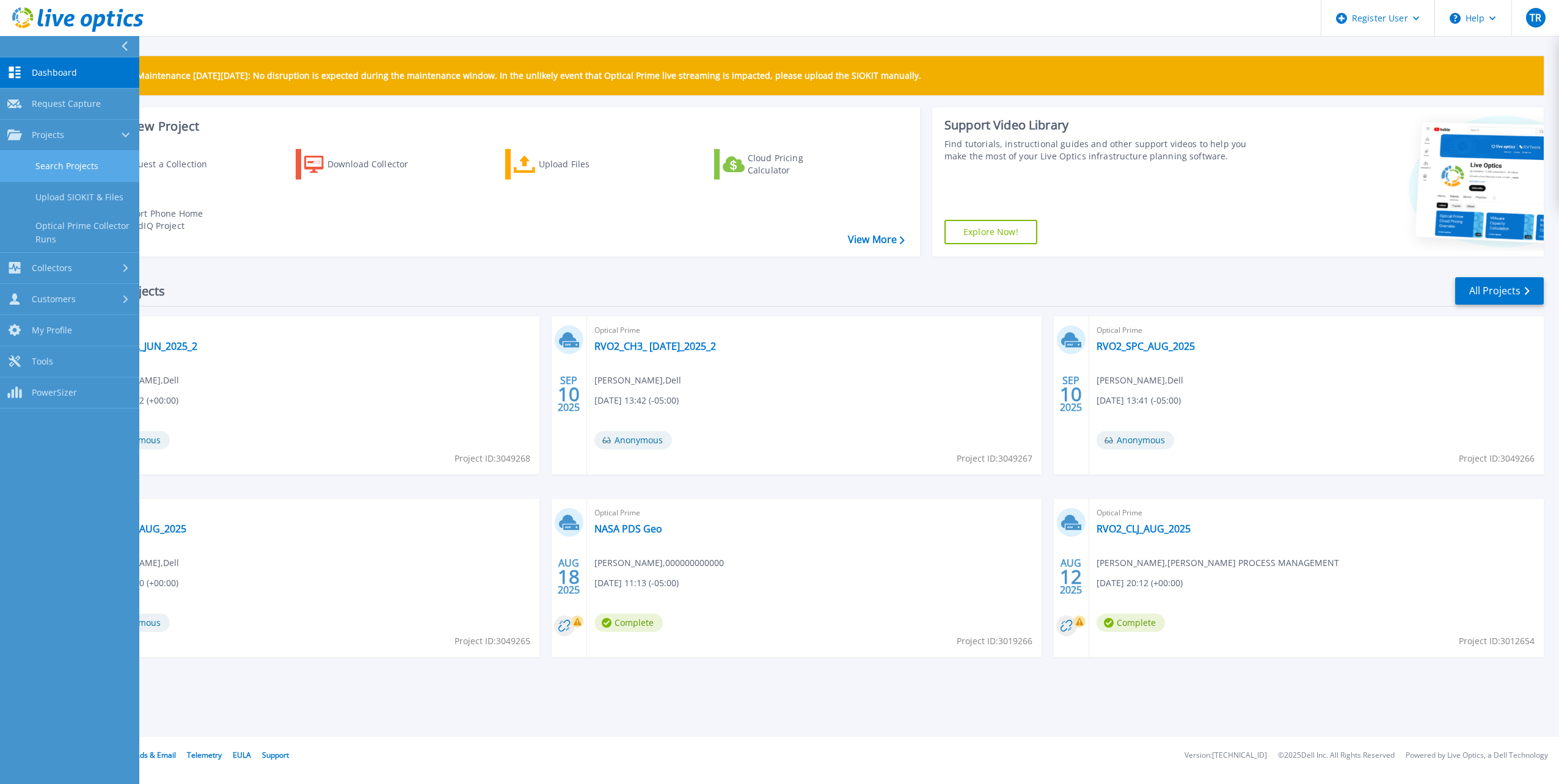
click at [46, 166] on link "Search Projects" at bounding box center [70, 167] width 139 height 31
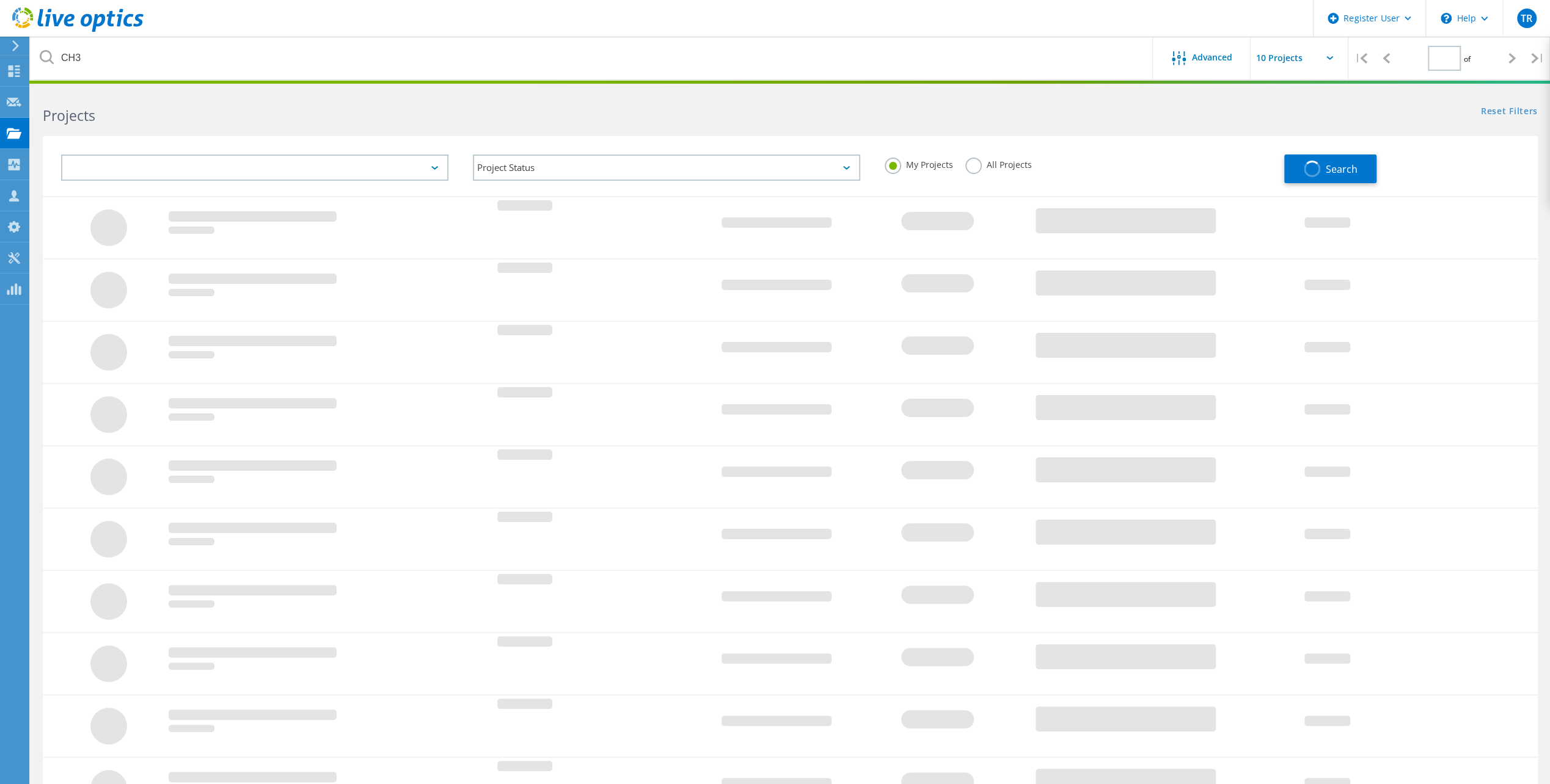
type input "1"
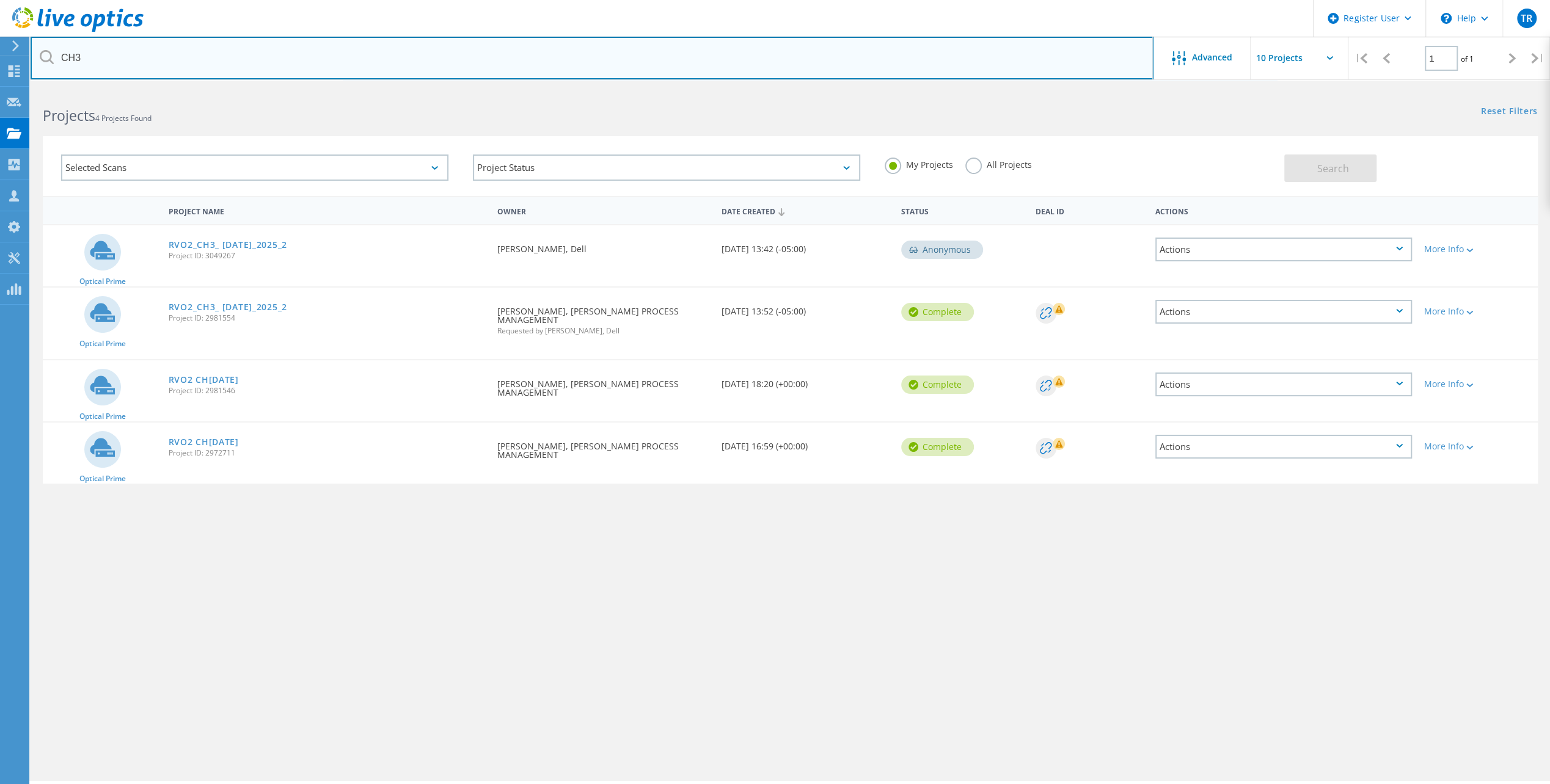
click at [109, 68] on input "CH3" at bounding box center [592, 58] width 1123 height 43
click at [108, 68] on input "CH3" at bounding box center [592, 58] width 1123 height 43
click at [110, 63] on input "text" at bounding box center [592, 58] width 1123 height 43
type input "[PERSON_NAME]"
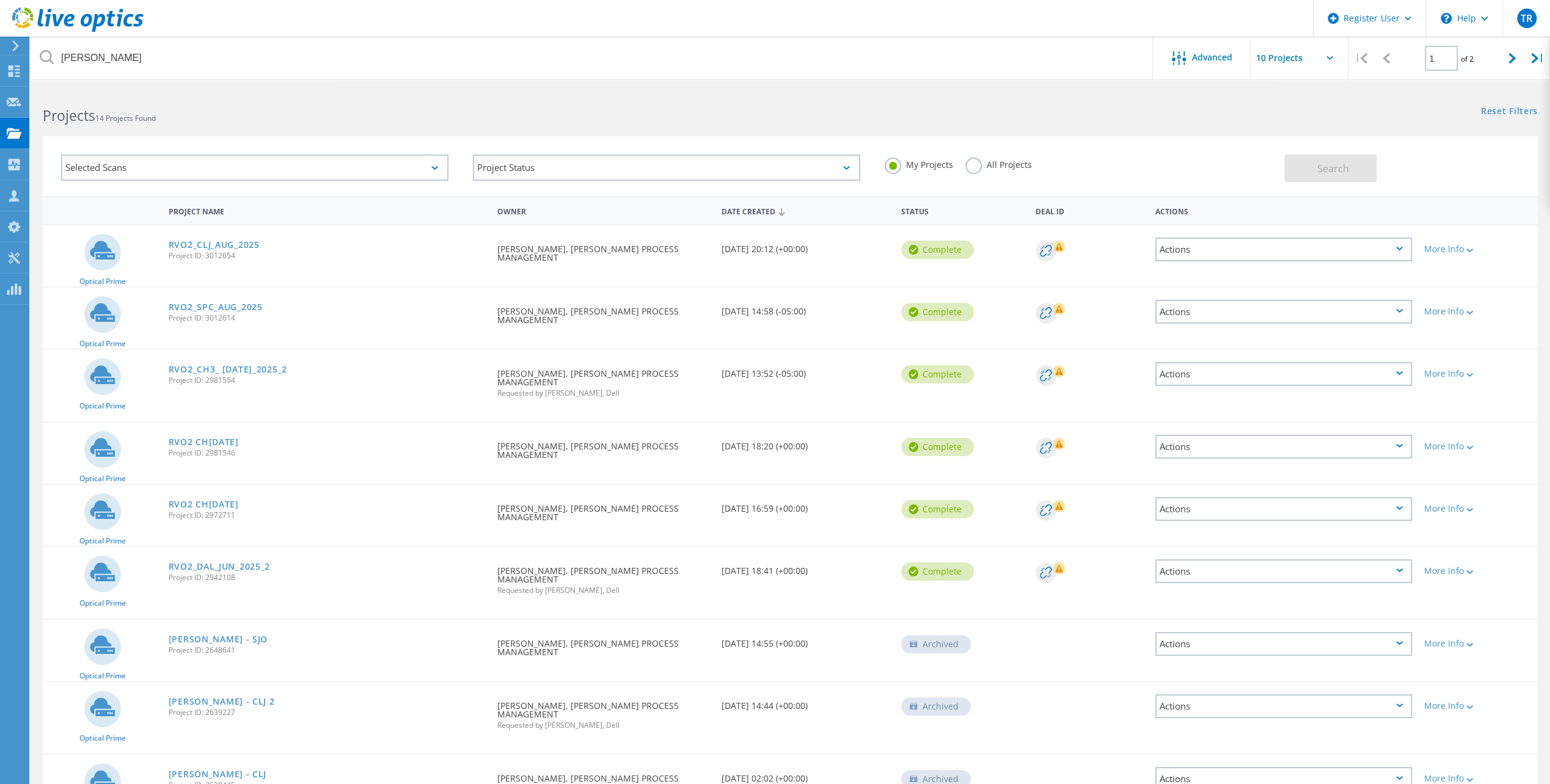
click at [974, 165] on label "All Projects" at bounding box center [999, 163] width 66 height 12
click at [0, 0] on input "All Projects" at bounding box center [0, 0] width 0 height 0
click at [1309, 173] on button "Search" at bounding box center [1330, 168] width 92 height 28
